Goal: Contribute content: Add original content to the website for others to see

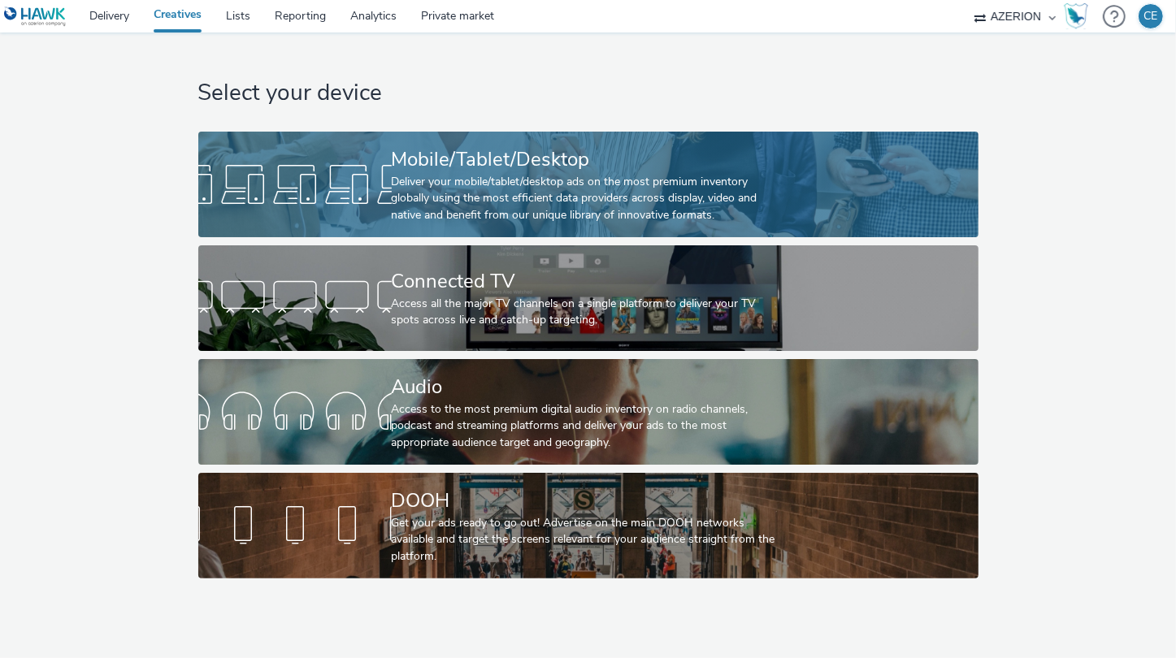
click at [280, 176] on div at bounding box center [294, 184] width 193 height 52
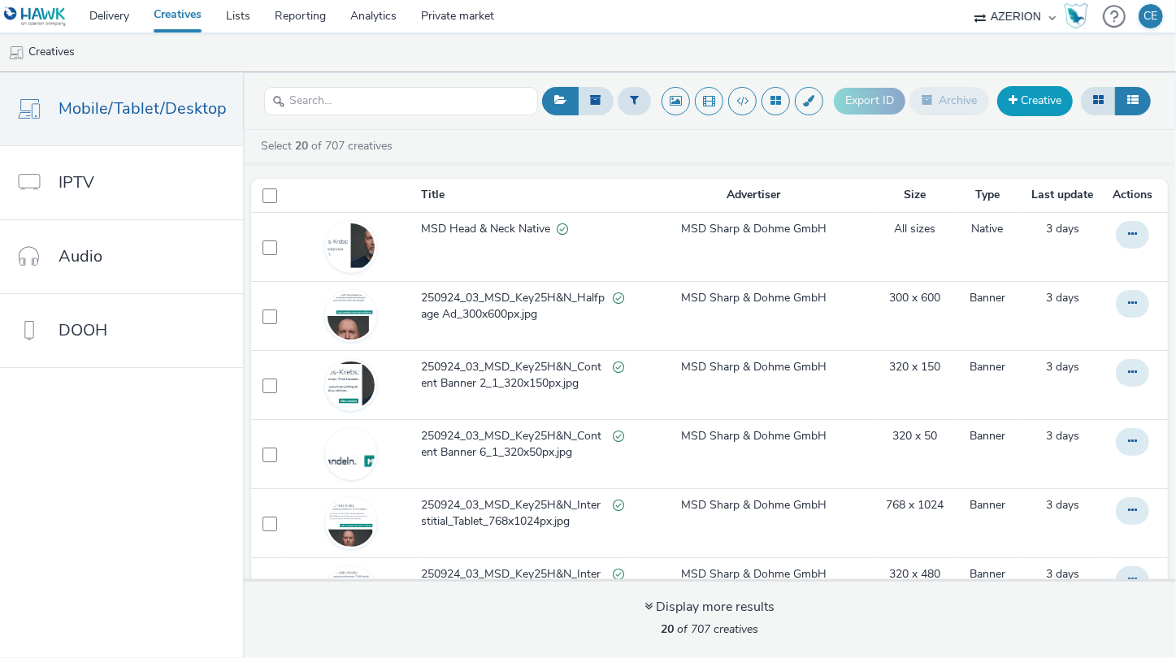
click at [1030, 103] on link "Creative" at bounding box center [1035, 100] width 76 height 29
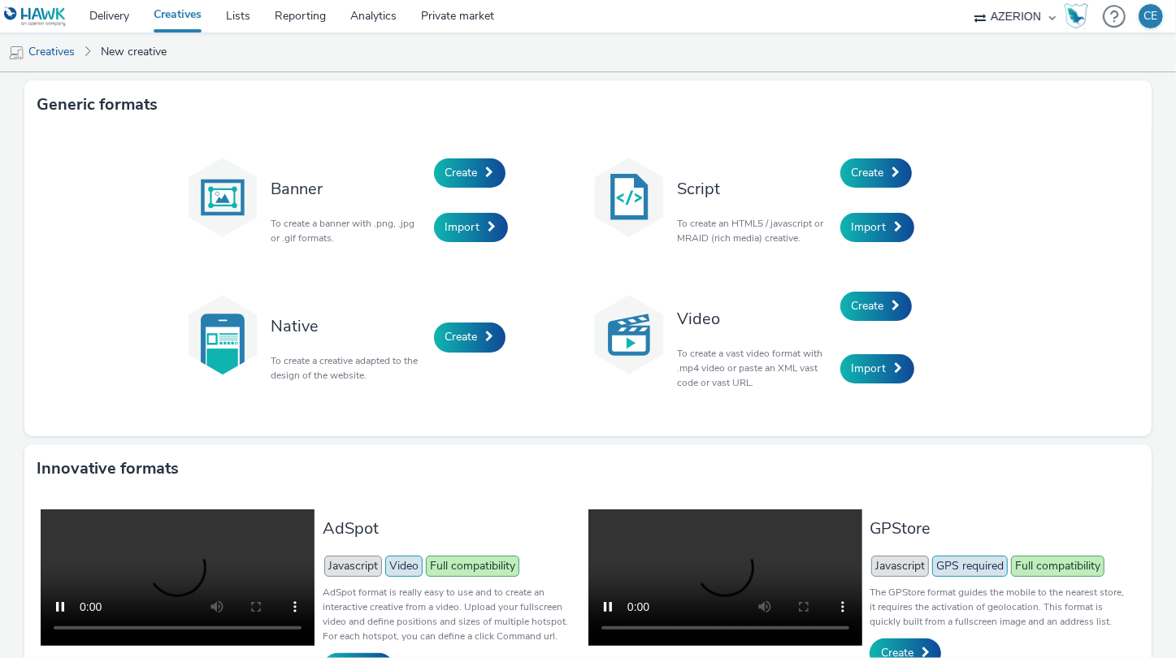
scroll to position [276, 0]
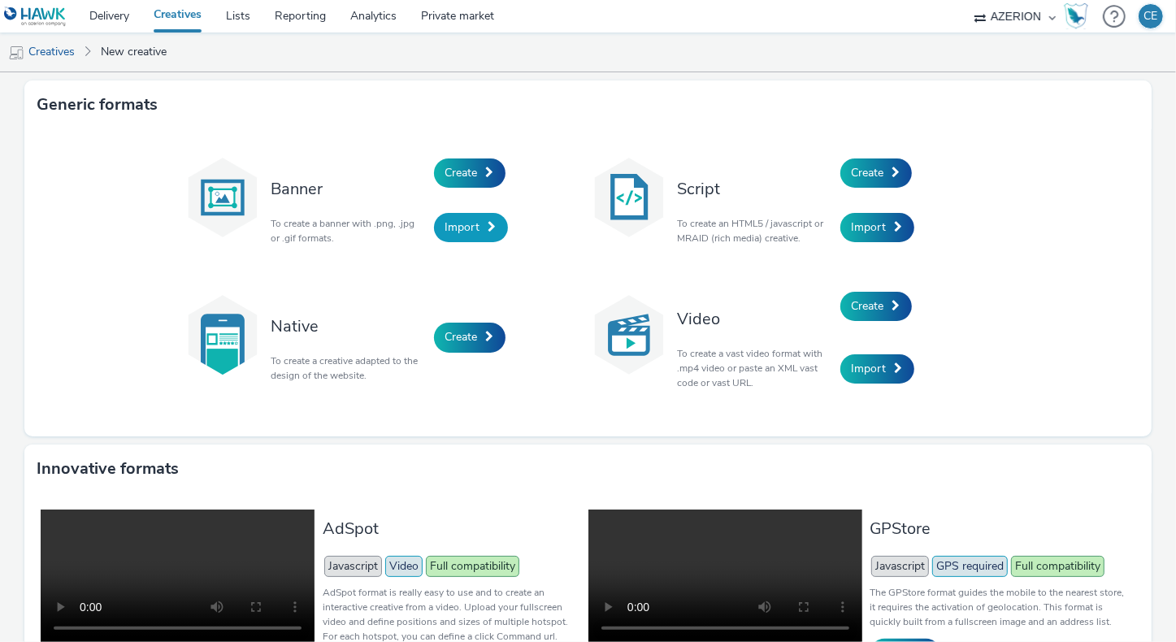
click at [460, 239] on link "Import" at bounding box center [471, 227] width 74 height 29
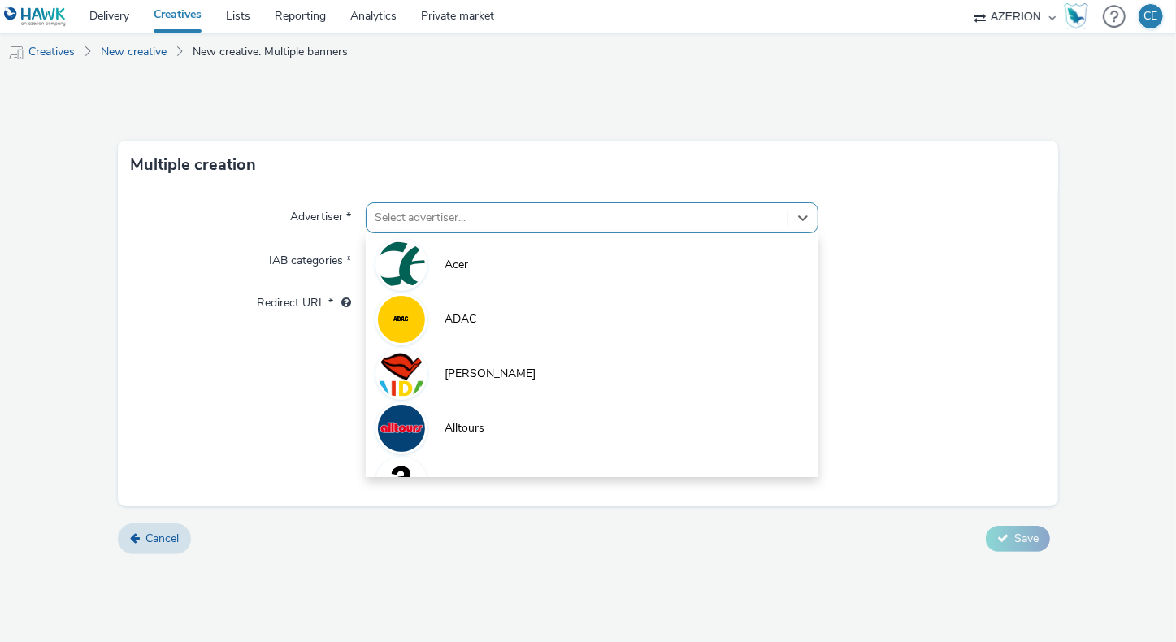
click at [462, 225] on div at bounding box center [577, 218] width 405 height 20
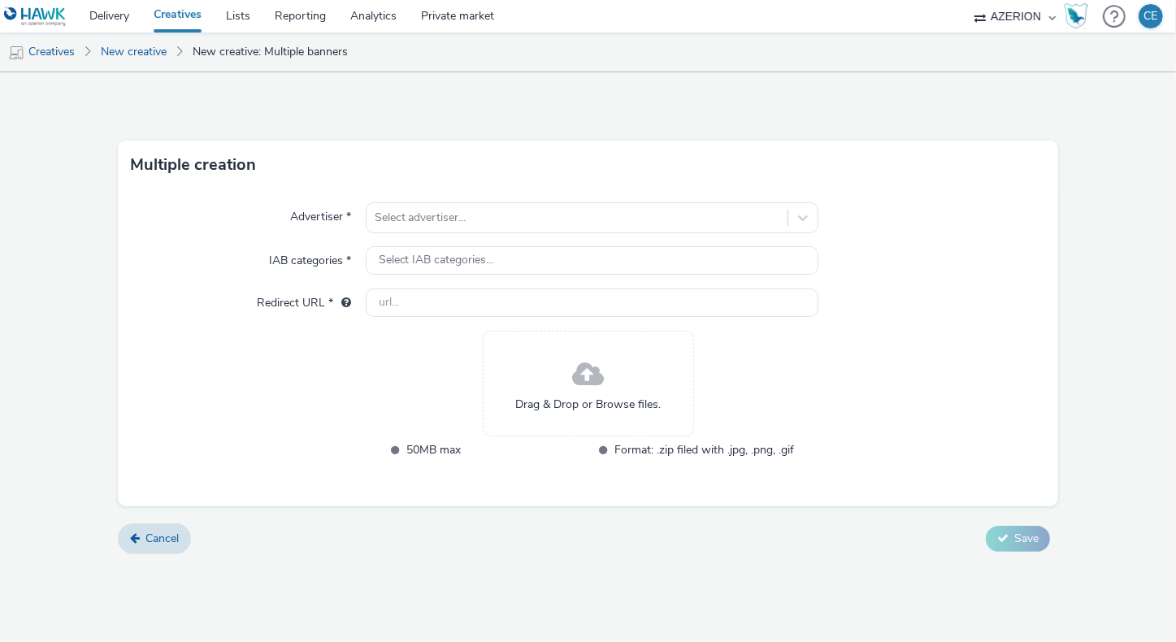
click at [317, 254] on label "IAB categories *" at bounding box center [309, 257] width 95 height 23
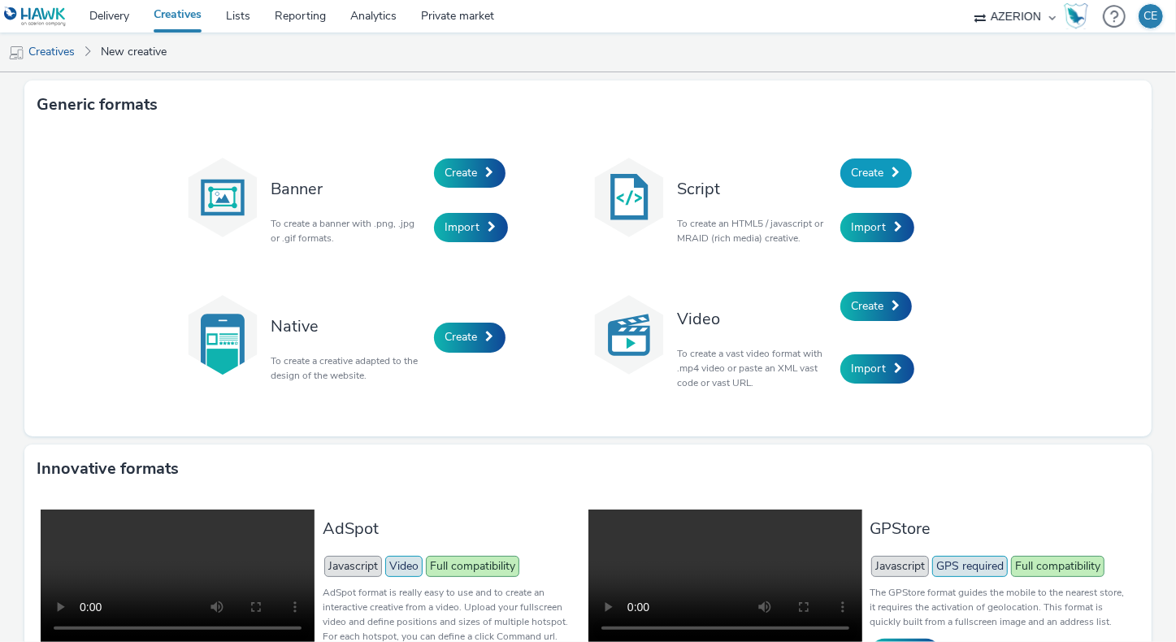
click at [867, 168] on span "Create" at bounding box center [868, 172] width 33 height 15
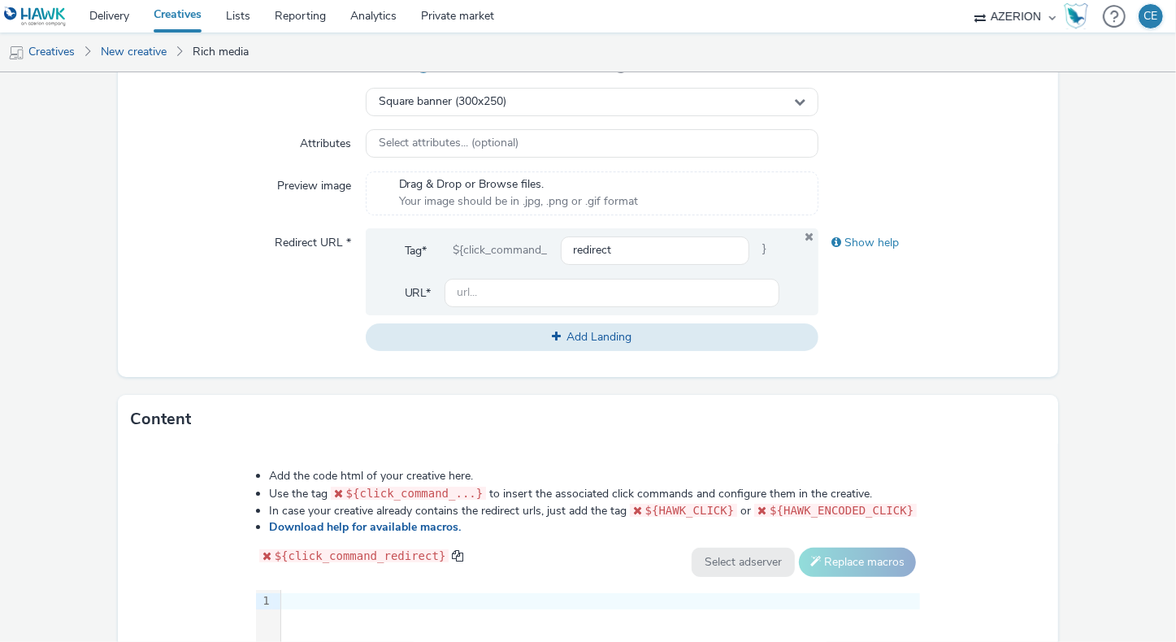
scroll to position [215, 0]
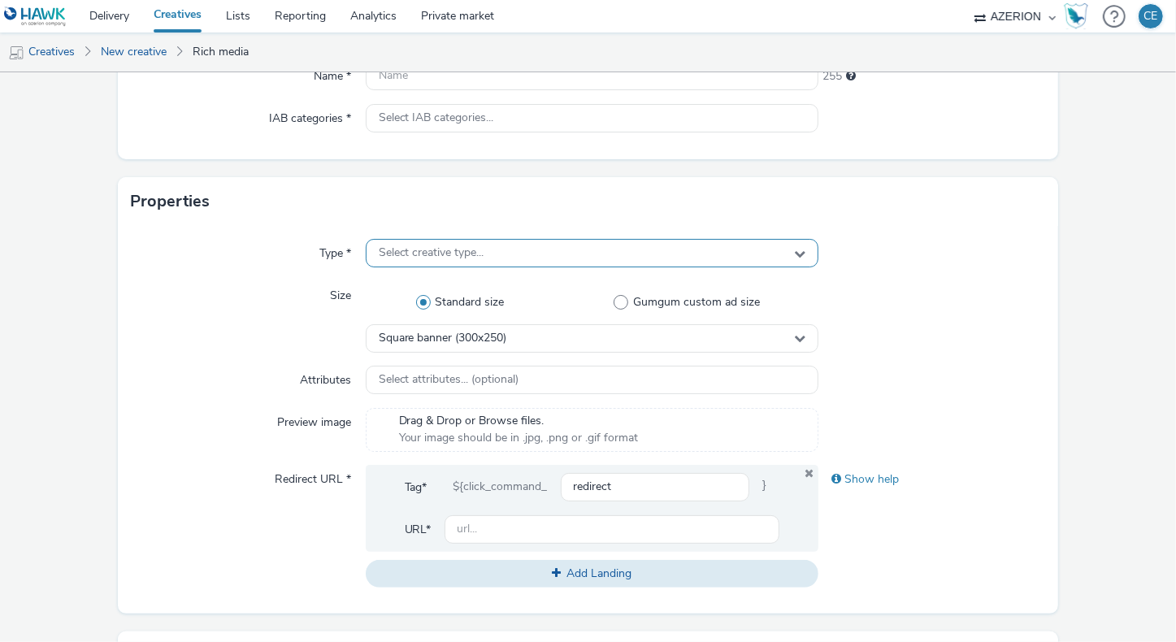
click at [783, 247] on div "Select creative type..." at bounding box center [592, 253] width 453 height 28
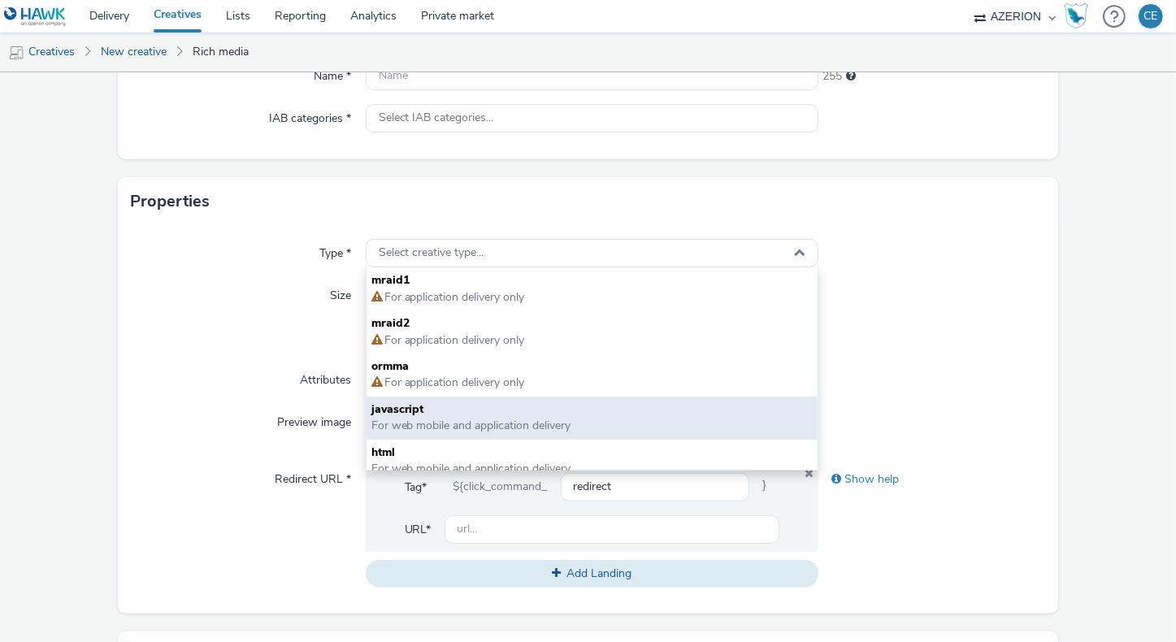
scroll to position [11, 0]
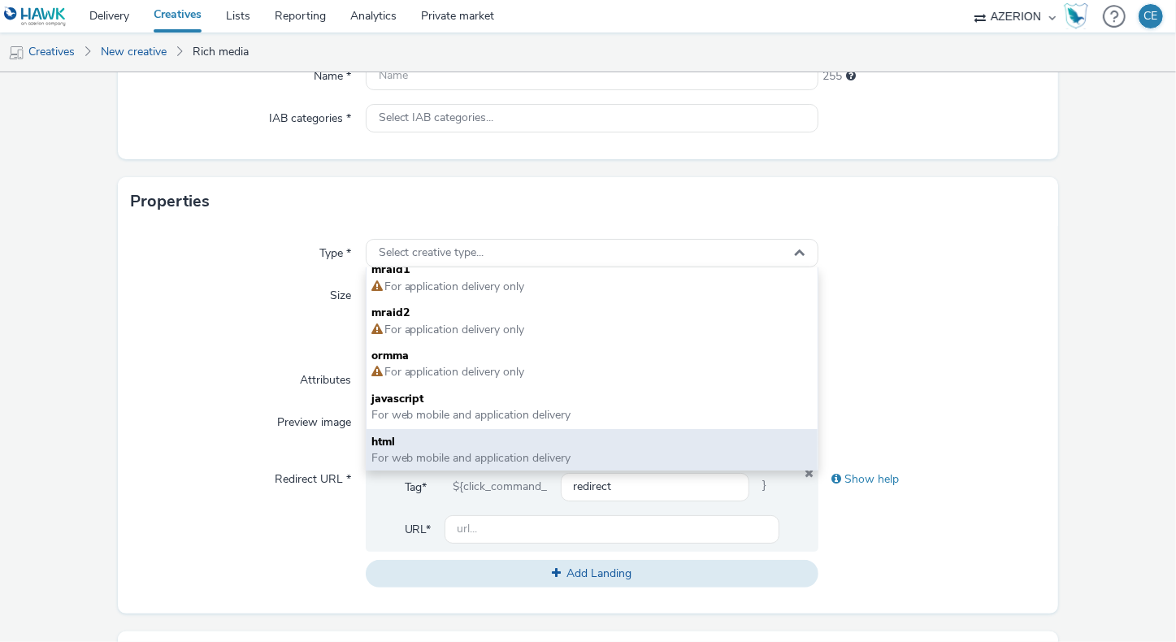
click at [719, 452] on span "For web mobile and application delivery" at bounding box center [592, 458] width 442 height 16
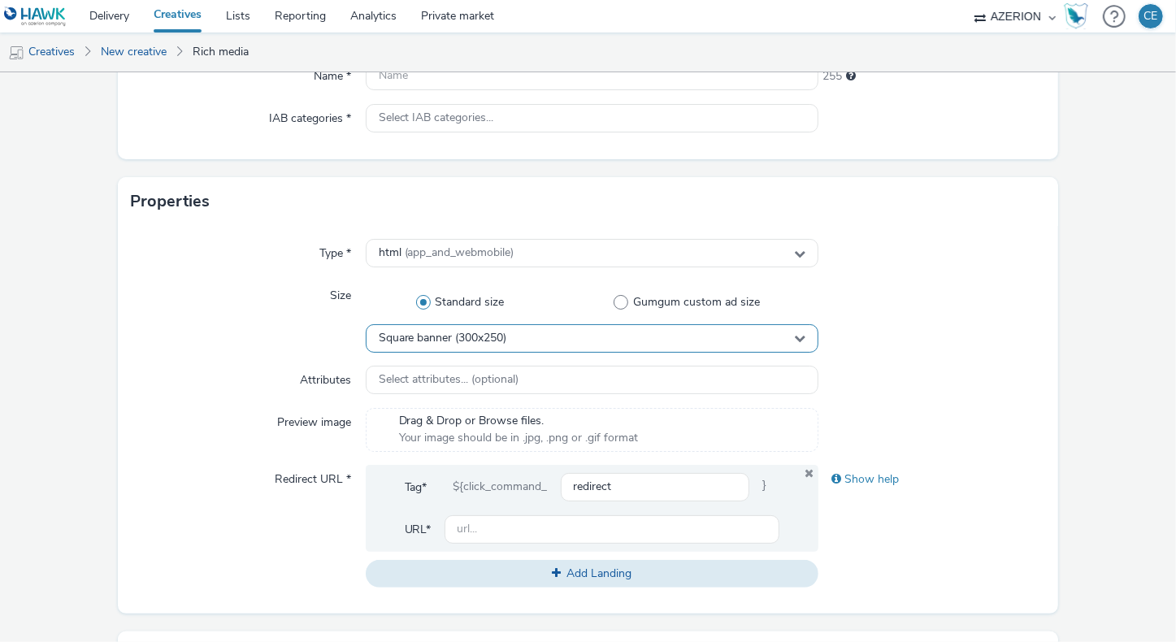
click at [752, 339] on div "Square banner (300x250)" at bounding box center [592, 338] width 453 height 28
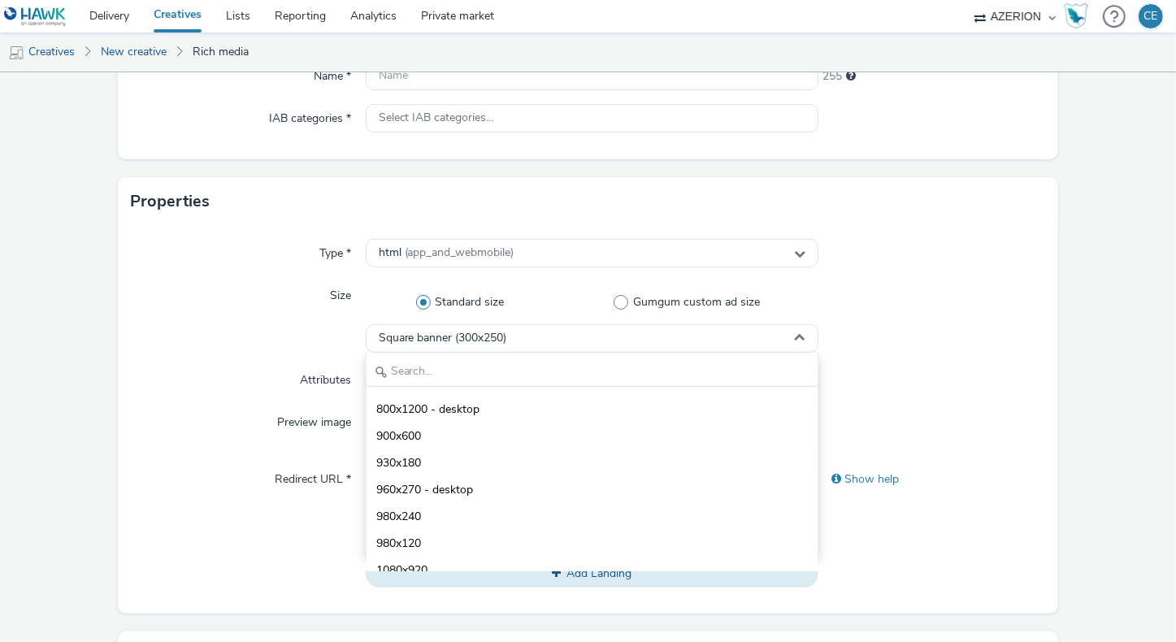
scroll to position [635, 0]
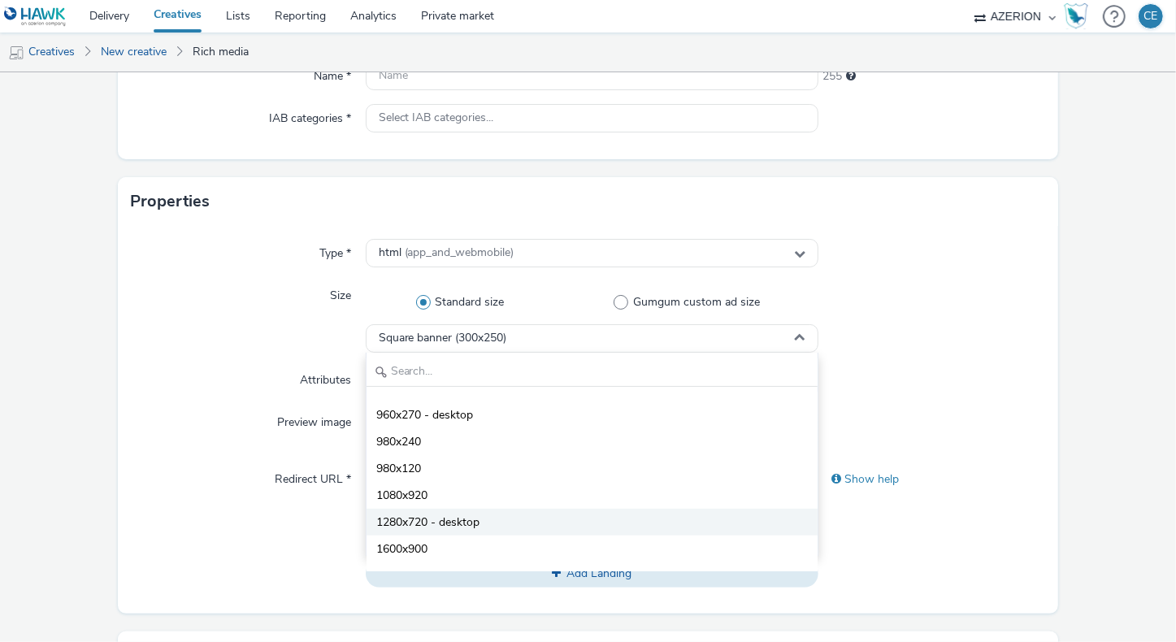
click at [566, 525] on li "1280x720 - desktop" at bounding box center [592, 522] width 452 height 27
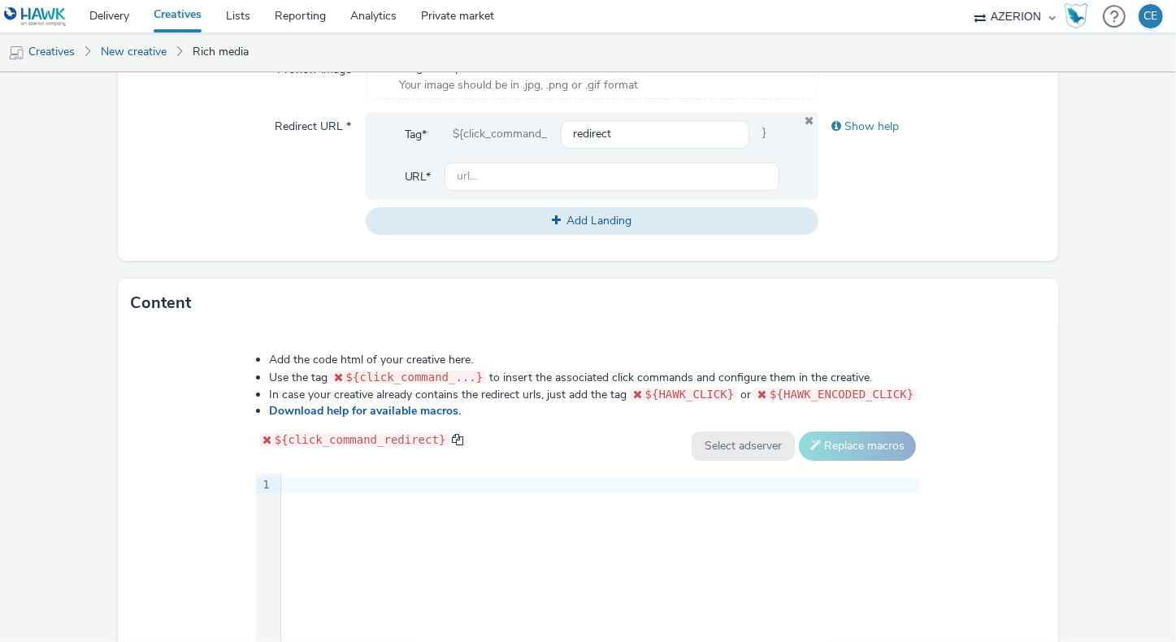
scroll to position [749, 0]
